Goal: Information Seeking & Learning: Learn about a topic

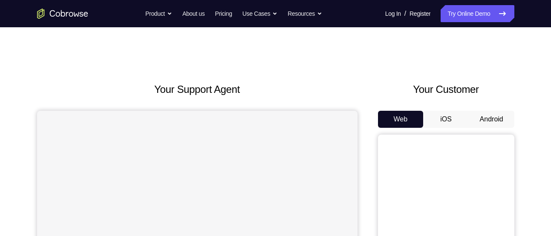
click at [480, 116] on button "Android" at bounding box center [491, 119] width 46 height 17
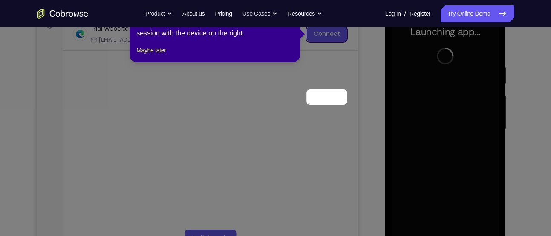
scroll to position [75, 0]
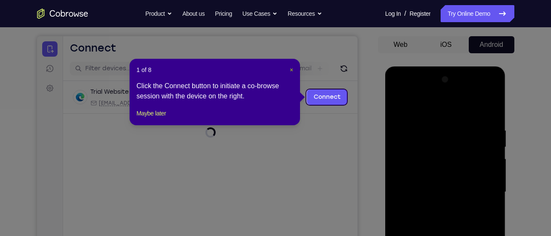
click at [292, 72] on span "×" at bounding box center [291, 69] width 3 height 7
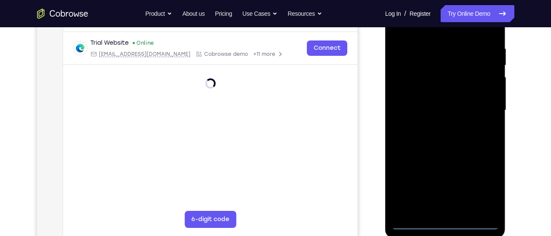
scroll to position [159, 0]
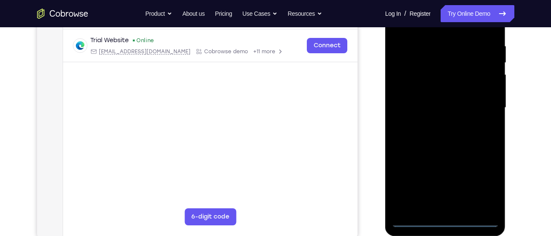
click at [443, 221] on div at bounding box center [444, 108] width 107 height 238
click at [479, 184] on div at bounding box center [444, 108] width 107 height 238
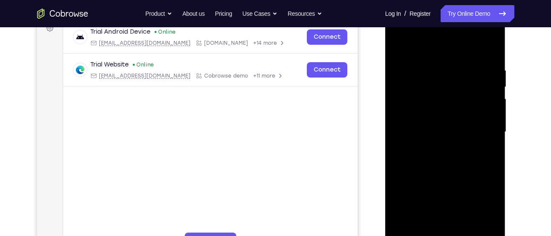
scroll to position [132, 0]
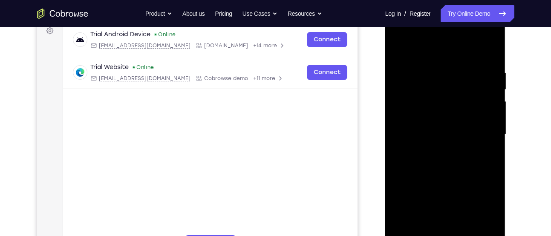
click at [417, 38] on div at bounding box center [444, 134] width 107 height 238
click at [485, 124] on div at bounding box center [444, 134] width 107 height 238
click at [432, 149] on div at bounding box center [444, 134] width 107 height 238
click at [428, 114] on div at bounding box center [444, 134] width 107 height 238
click at [418, 130] on div at bounding box center [444, 134] width 107 height 238
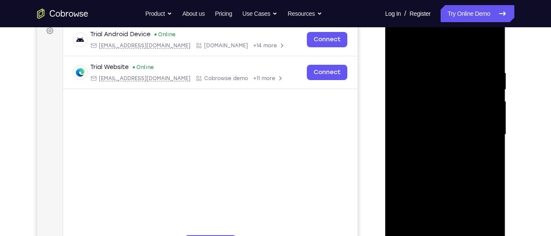
click at [441, 115] on div at bounding box center [444, 134] width 107 height 238
drag, startPoint x: 428, startPoint y: 54, endPoint x: 427, endPoint y: 36, distance: 17.9
click at [427, 36] on div at bounding box center [444, 134] width 107 height 238
click at [490, 46] on div at bounding box center [444, 134] width 107 height 238
click at [399, 49] on div at bounding box center [444, 134] width 107 height 238
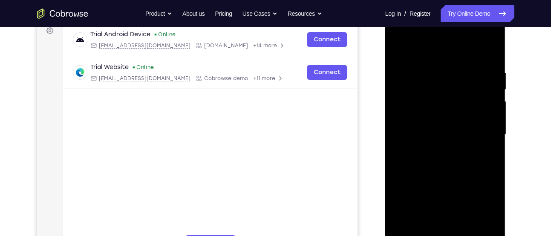
click at [433, 65] on div at bounding box center [444, 134] width 107 height 238
click at [491, 229] on div at bounding box center [444, 134] width 107 height 238
click at [490, 164] on div at bounding box center [444, 134] width 107 height 238
click at [477, 229] on div at bounding box center [444, 134] width 107 height 238
click at [403, 52] on div at bounding box center [444, 134] width 107 height 238
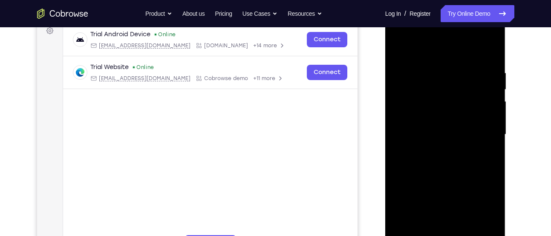
click at [399, 47] on div at bounding box center [444, 134] width 107 height 238
click at [487, 98] on div at bounding box center [444, 134] width 107 height 238
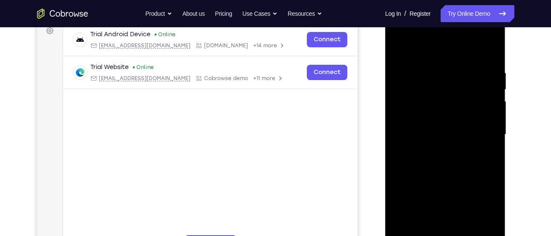
click at [486, 93] on div at bounding box center [444, 134] width 107 height 238
click at [488, 53] on div at bounding box center [444, 134] width 107 height 238
click at [426, 232] on div at bounding box center [444, 134] width 107 height 238
click at [433, 50] on div at bounding box center [444, 134] width 107 height 238
click at [422, 88] on div at bounding box center [444, 134] width 107 height 238
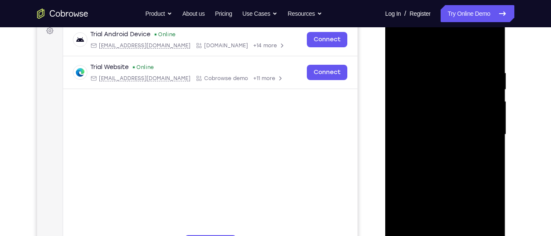
click at [400, 50] on div at bounding box center [444, 134] width 107 height 238
click at [412, 83] on div at bounding box center [444, 134] width 107 height 238
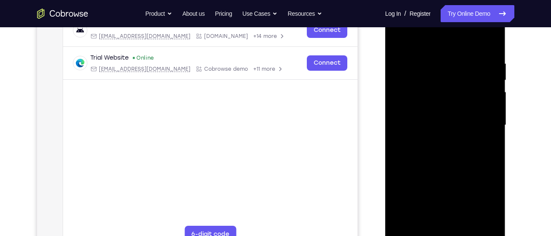
scroll to position [143, 0]
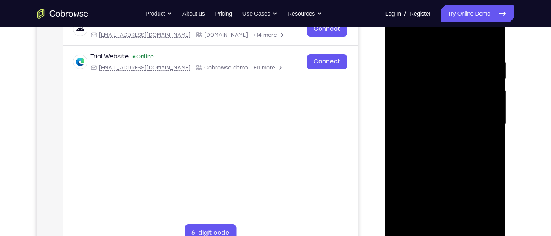
click at [462, 218] on div at bounding box center [444, 124] width 107 height 238
click at [442, 168] on div at bounding box center [444, 124] width 107 height 238
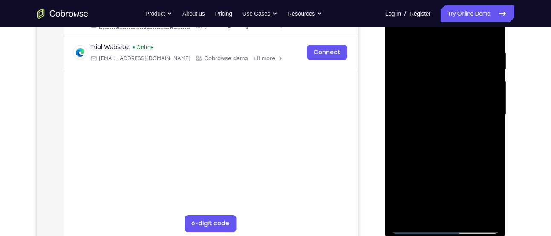
scroll to position [152, 0]
click at [414, 225] on div at bounding box center [444, 114] width 107 height 238
click at [406, 215] on div at bounding box center [444, 114] width 107 height 238
drag, startPoint x: 426, startPoint y: 132, endPoint x: 427, endPoint y: 194, distance: 61.3
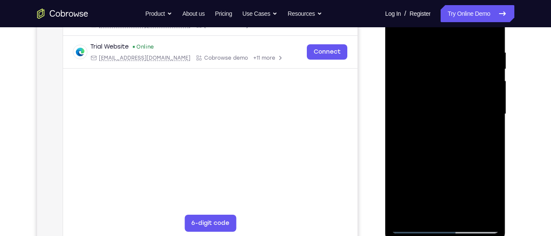
click at [427, 194] on div at bounding box center [444, 114] width 107 height 238
